Goal: Check status: Check status

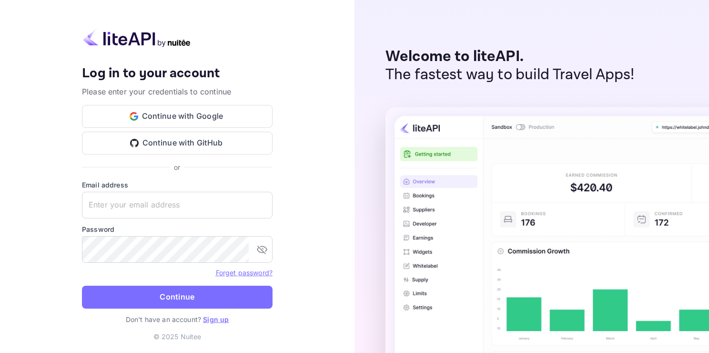
type input "[EMAIL_ADDRESS][DOMAIN_NAME]"
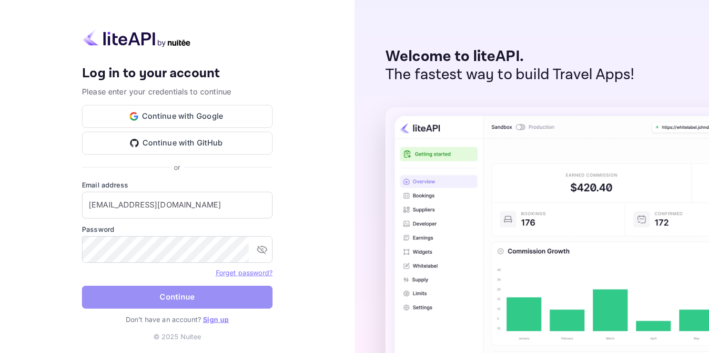
click at [179, 294] on button "Continue" at bounding box center [177, 296] width 191 height 23
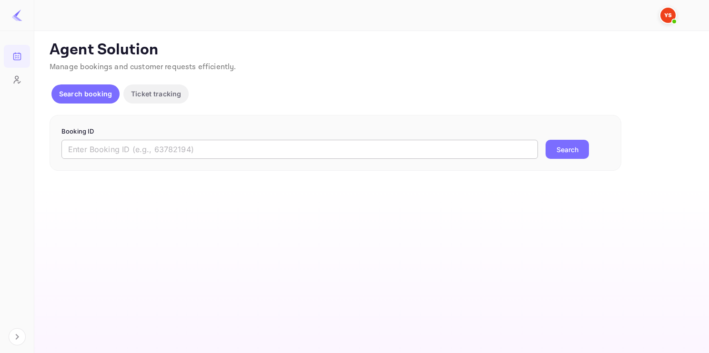
paste input "8814843"
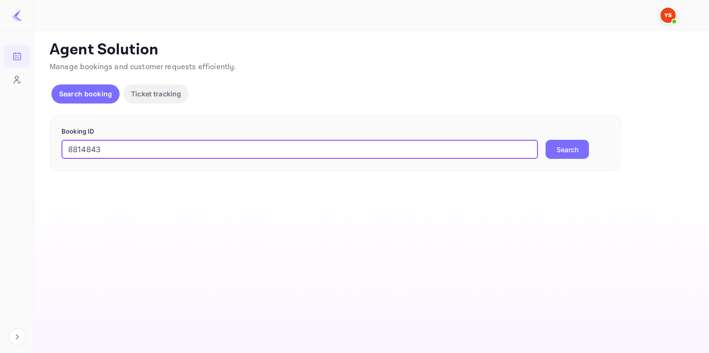
click at [107, 155] on input "8814843" at bounding box center [299, 149] width 476 height 19
type input "8814843"
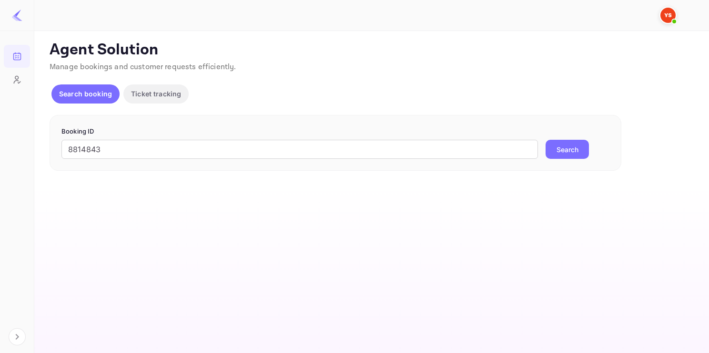
click at [557, 143] on button "Search" at bounding box center [567, 149] width 43 height 19
